Goal: Task Accomplishment & Management: Use online tool/utility

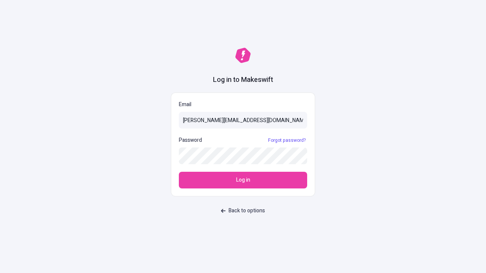
type input "[PERSON_NAME][EMAIL_ADDRESS][DOMAIN_NAME]"
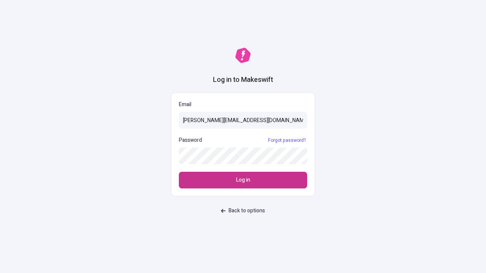
click at [243, 180] on span "Log in" at bounding box center [243, 180] width 14 height 8
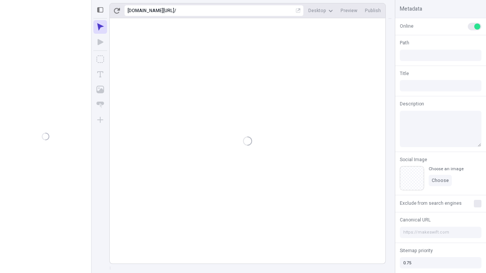
type input "/deep-link-taceo"
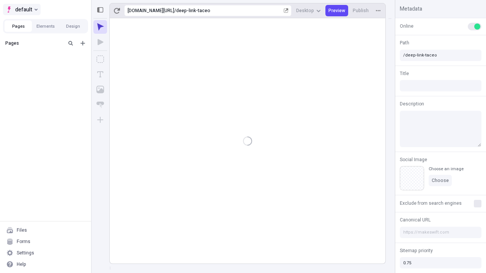
click at [21, 9] on span "default" at bounding box center [23, 9] width 17 height 9
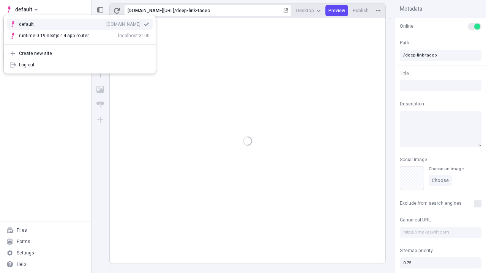
click at [106, 23] on div "[DOMAIN_NAME]" at bounding box center [123, 24] width 34 height 6
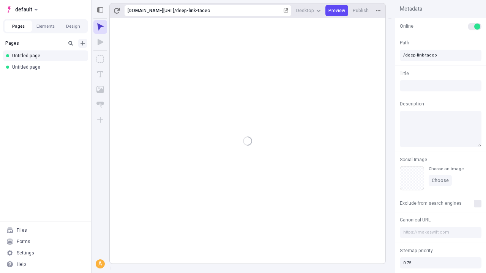
click at [83, 43] on icon "Add new" at bounding box center [82, 43] width 5 height 5
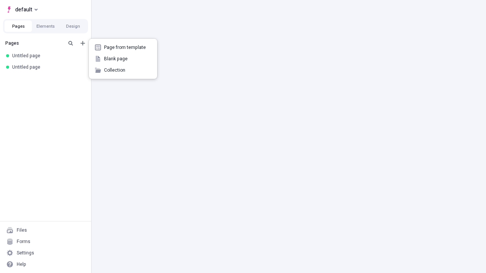
click at [123, 59] on span "Blank page" at bounding box center [127, 59] width 47 height 6
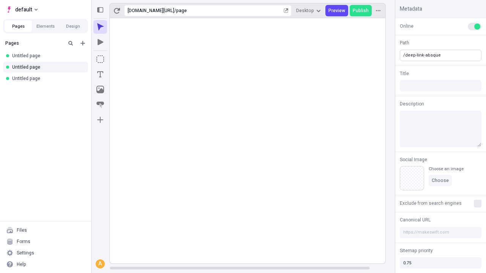
type input "/deep-link-absque"
click at [83, 43] on icon "Add new" at bounding box center [82, 43] width 5 height 5
click at [123, 59] on span "Blank page" at bounding box center [127, 59] width 47 height 6
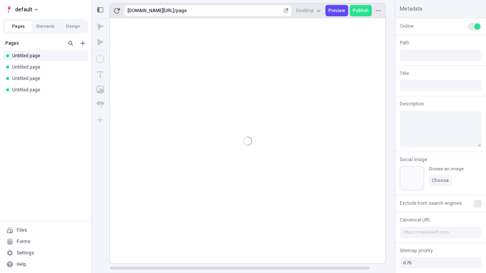
type input "/page"
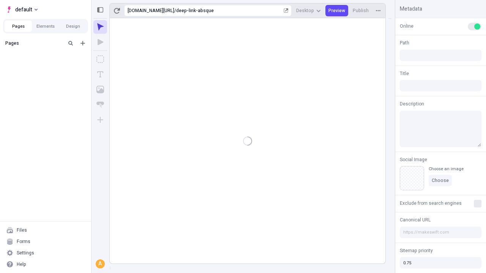
type input "/deep-link-absque"
